Goal: Information Seeking & Learning: Find specific fact

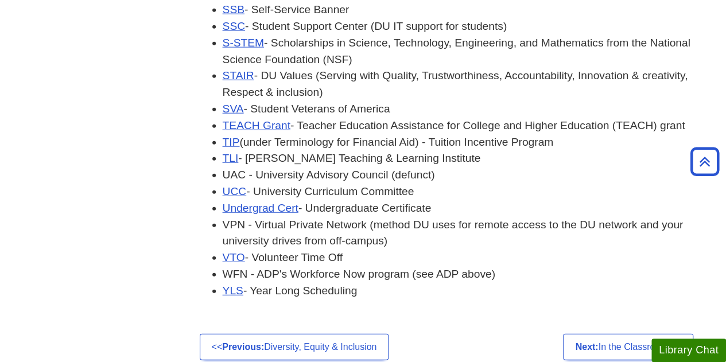
scroll to position [3775, 0]
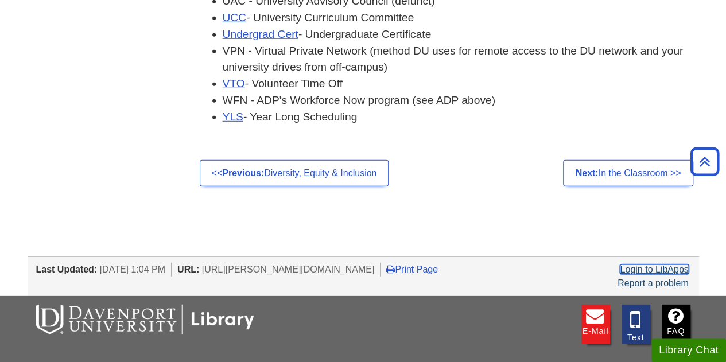
click at [646, 265] on link "Login to LibApps" at bounding box center [654, 270] width 68 height 10
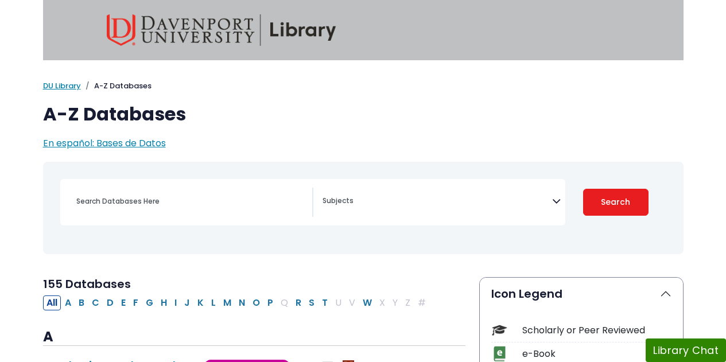
select select "Database Subject Filter"
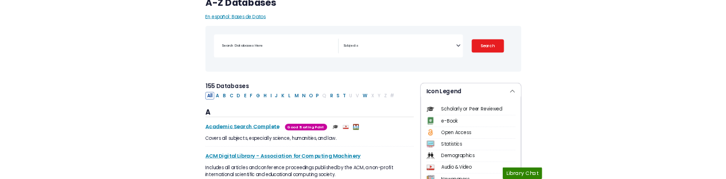
scroll to position [115, 0]
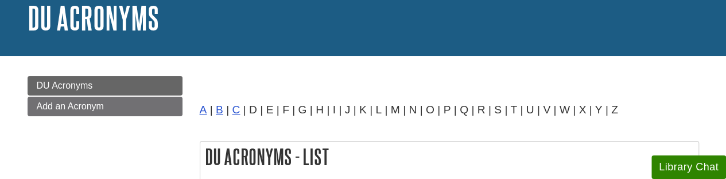
scroll to position [73, 0]
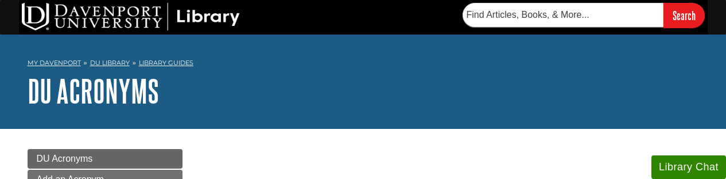
scroll to position [73, 0]
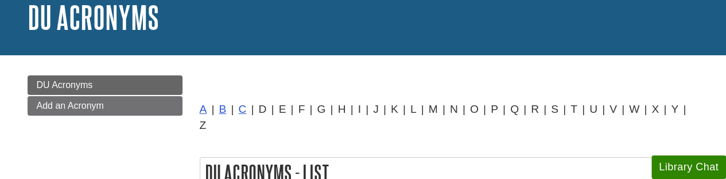
scroll to position [73, 0]
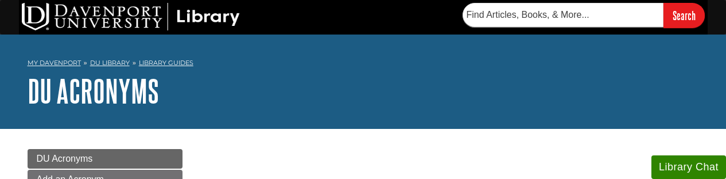
scroll to position [73, 0]
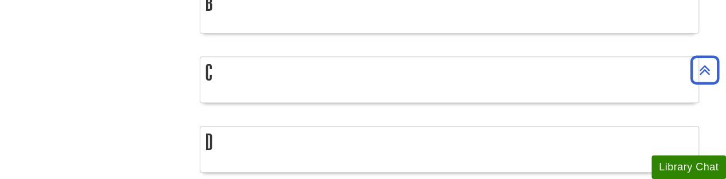
scroll to position [392, 0]
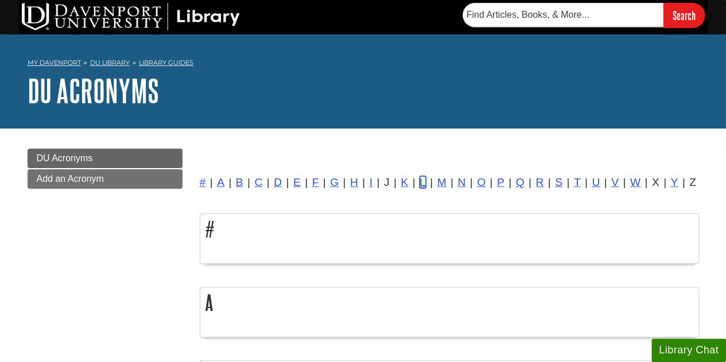
click at [421, 178] on link "L" at bounding box center [423, 182] width 6 height 12
click at [465, 179] on link "N" at bounding box center [462, 182] width 8 height 12
click at [614, 181] on link "V" at bounding box center [614, 182] width 7 height 12
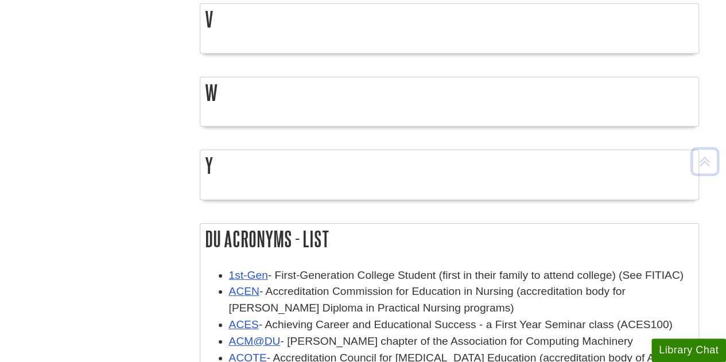
scroll to position [1749, 0]
